Goal: Information Seeking & Learning: Learn about a topic

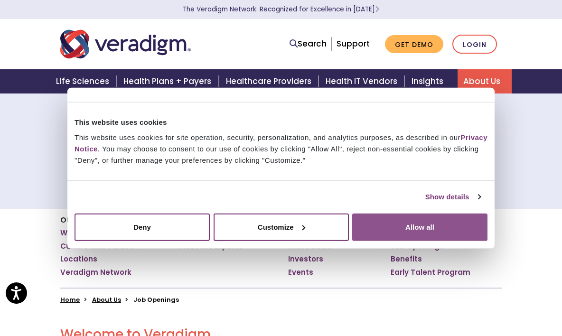
click at [375, 226] on button "Allow all" at bounding box center [419, 227] width 135 height 28
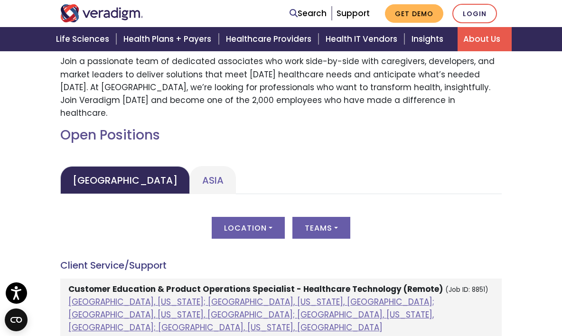
scroll to position [368, 0]
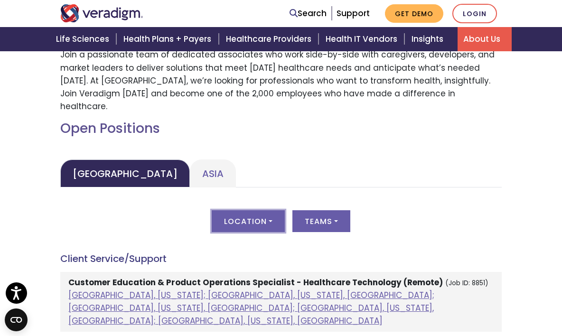
click at [268, 210] on button "Location" at bounding box center [248, 221] width 73 height 22
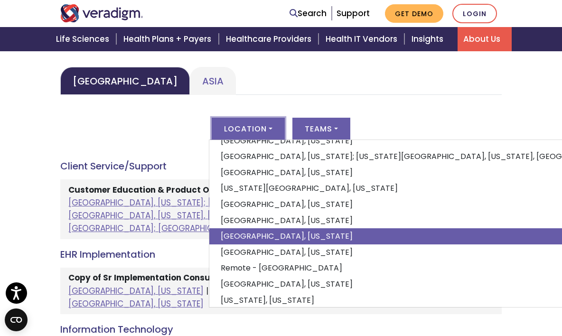
scroll to position [464, 0]
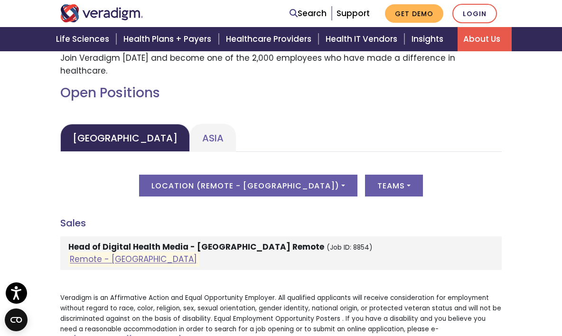
scroll to position [405, 0]
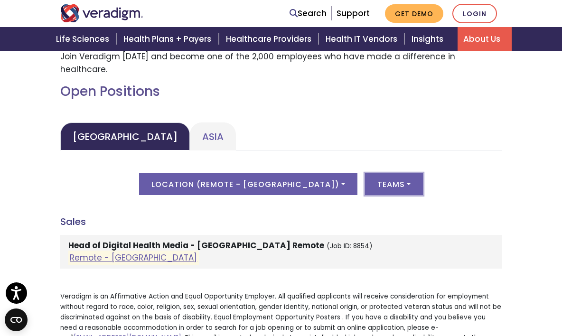
click at [365, 173] on button "Teams" at bounding box center [394, 184] width 58 height 22
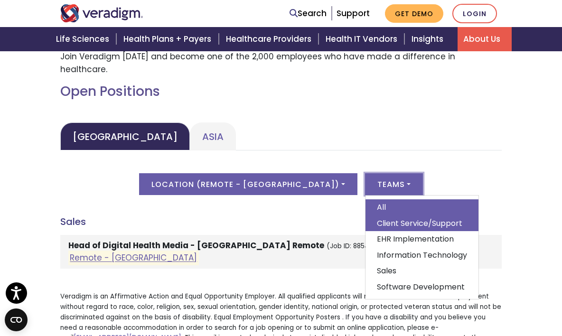
click at [366, 216] on link "Client Service/Support" at bounding box center [422, 224] width 113 height 16
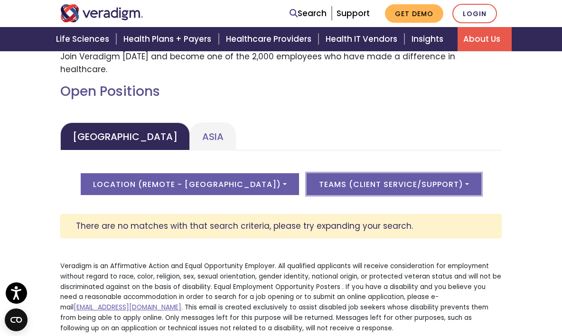
click at [423, 173] on button "Teams ( Client Service/Support )" at bounding box center [394, 184] width 175 height 22
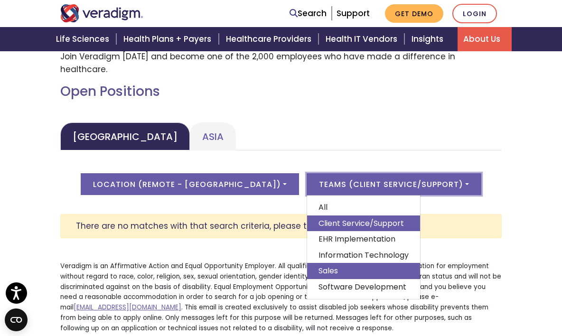
click at [307, 263] on link "Sales" at bounding box center [363, 271] width 113 height 16
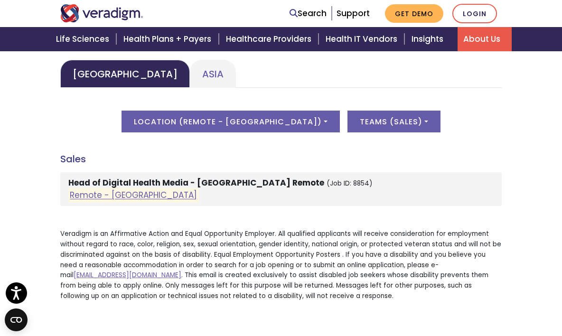
scroll to position [435, 0]
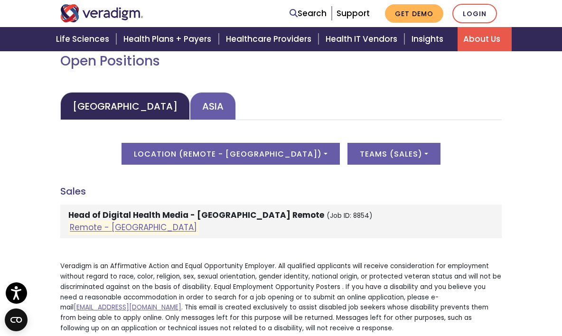
click at [190, 97] on link "Asia" at bounding box center [213, 106] width 46 height 28
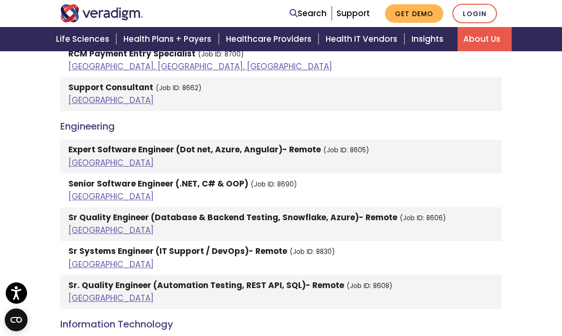
scroll to position [865, 0]
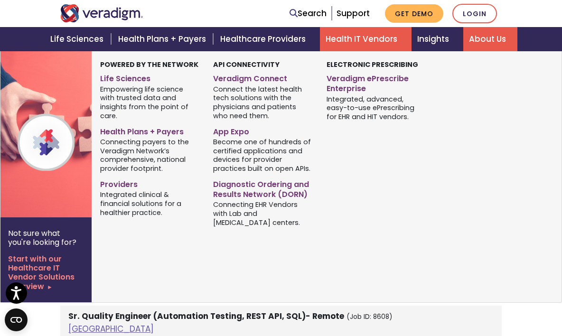
click at [341, 40] on link "Health IT Vendors" at bounding box center [366, 39] width 92 height 24
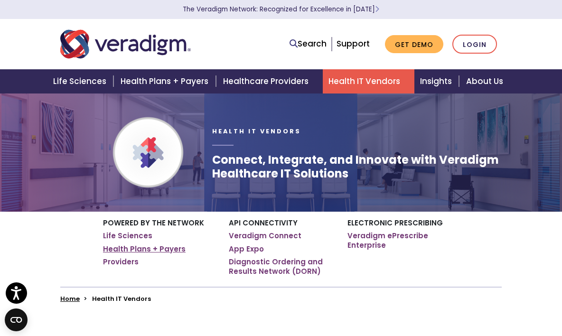
click at [168, 249] on link "Health Plans + Payers" at bounding box center [144, 249] width 83 height 9
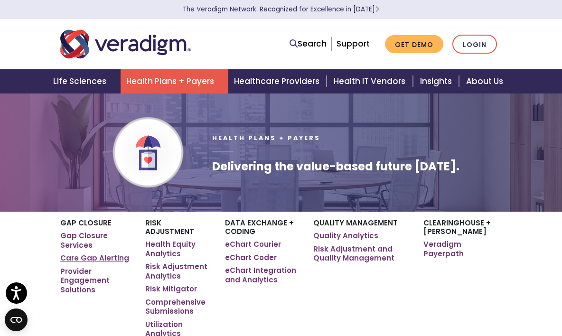
click at [114, 254] on link "Care Gap Alerting" at bounding box center [94, 258] width 69 height 9
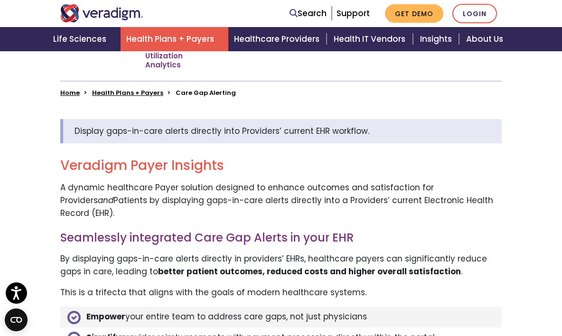
scroll to position [269, 0]
